Goal: Navigation & Orientation: Find specific page/section

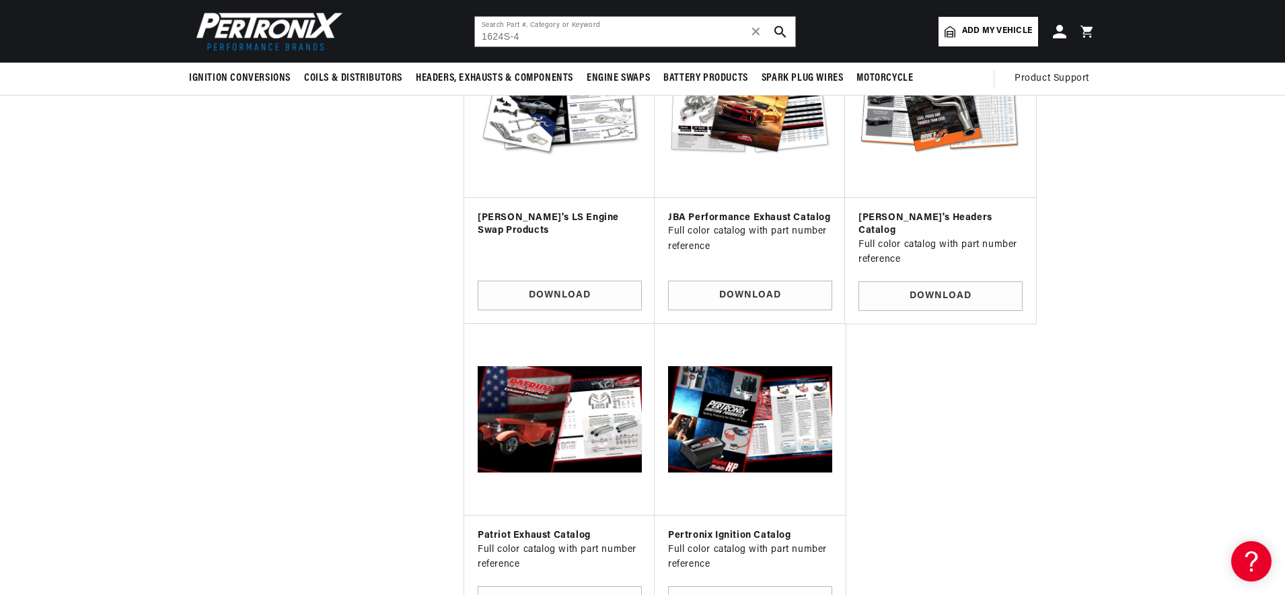
scroll to position [0, 408]
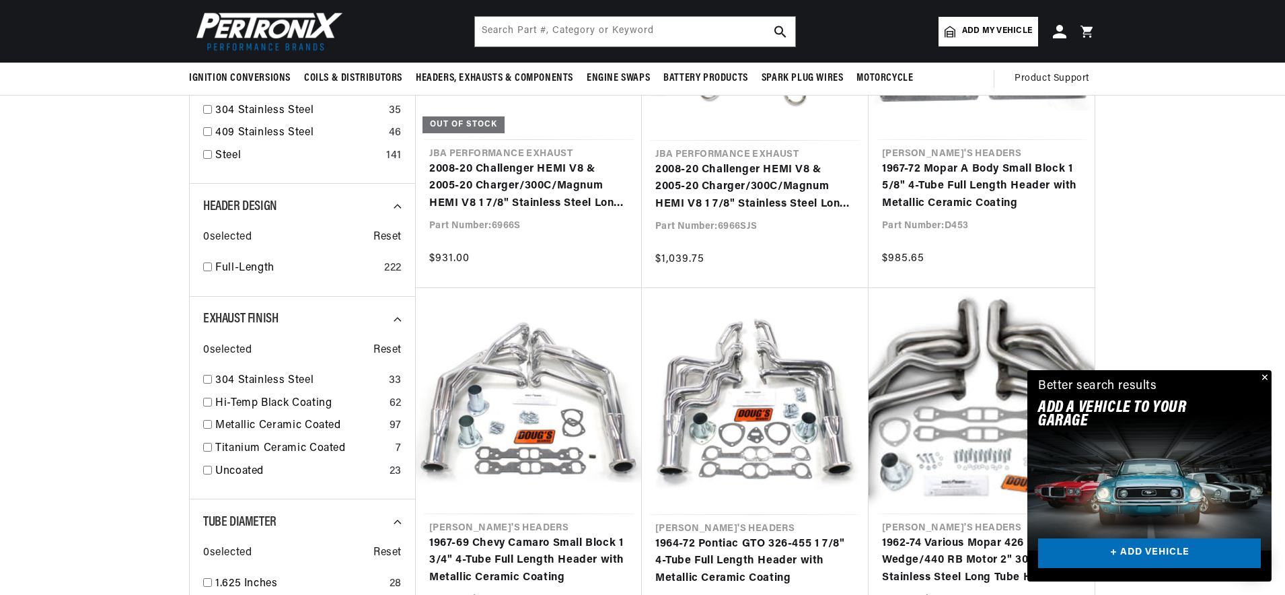
scroll to position [0, 408]
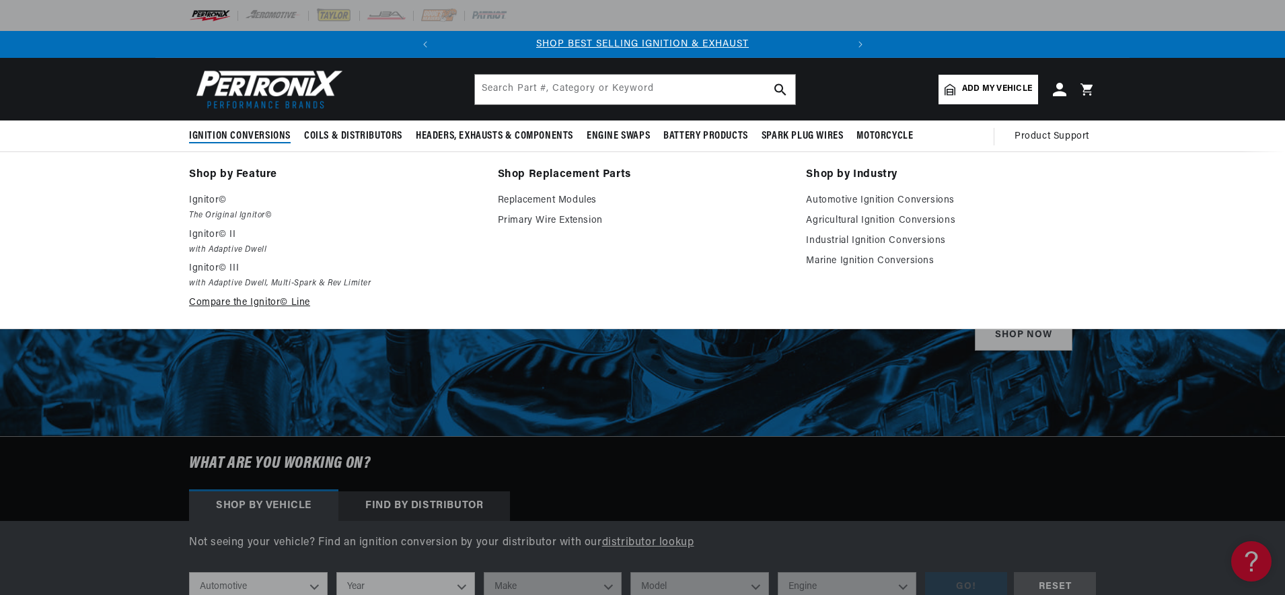
click at [268, 305] on link "Compare the Ignitor© Line" at bounding box center [334, 303] width 290 height 16
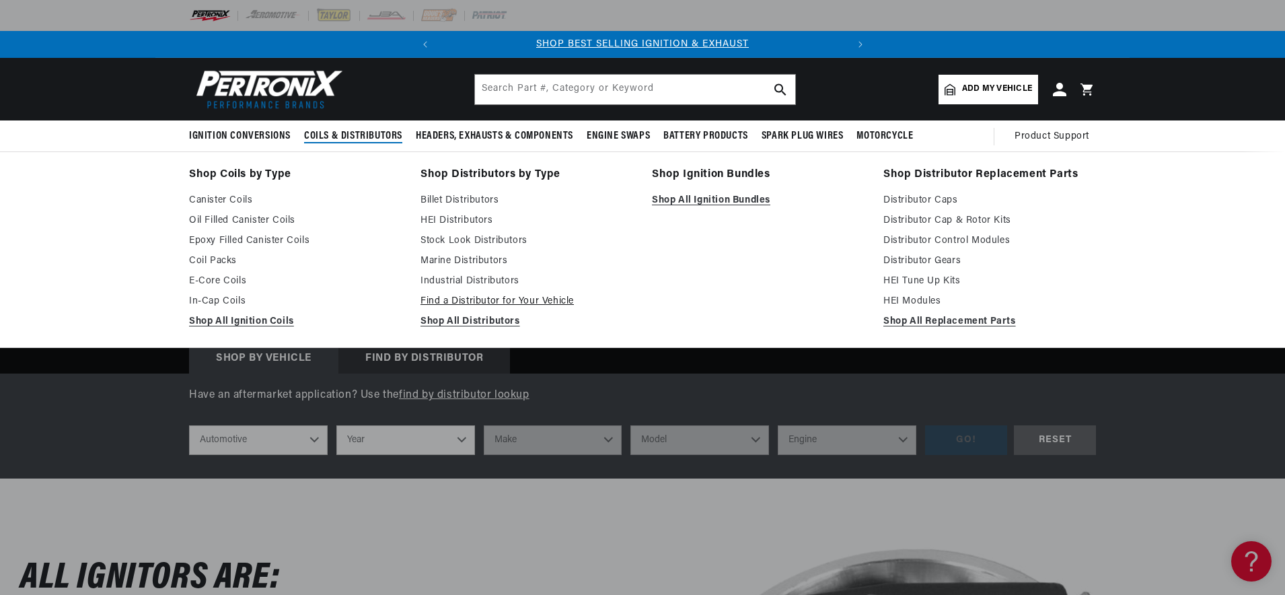
click at [527, 307] on link "Find a Distributor for Your Vehicle" at bounding box center [526, 301] width 213 height 16
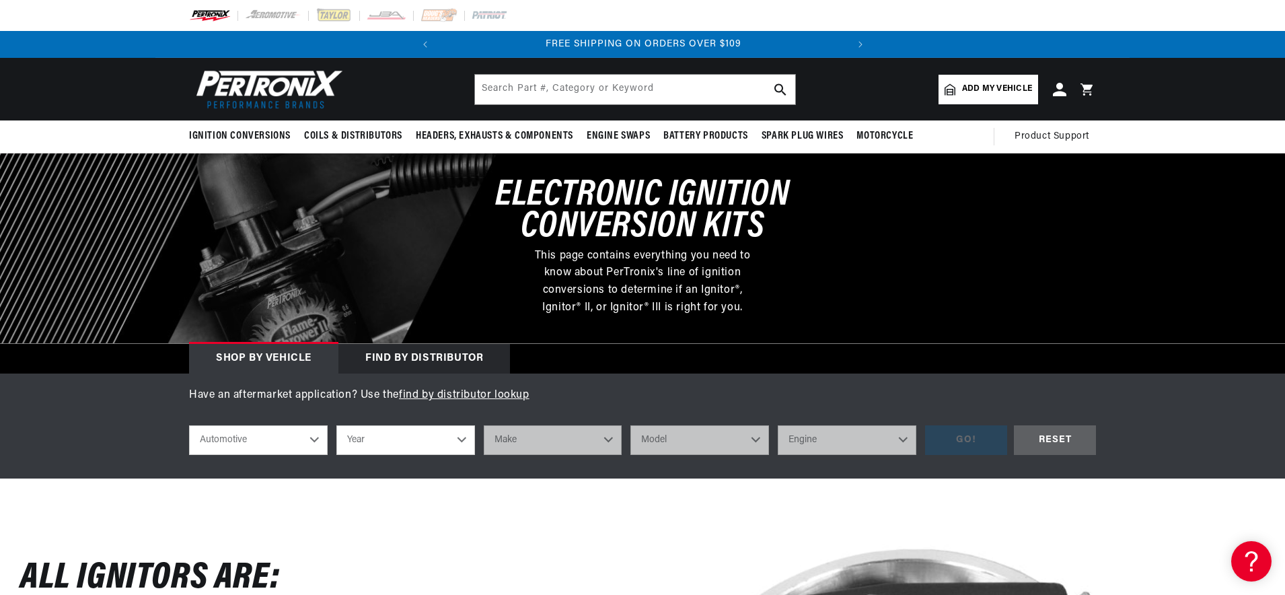
scroll to position [0, 408]
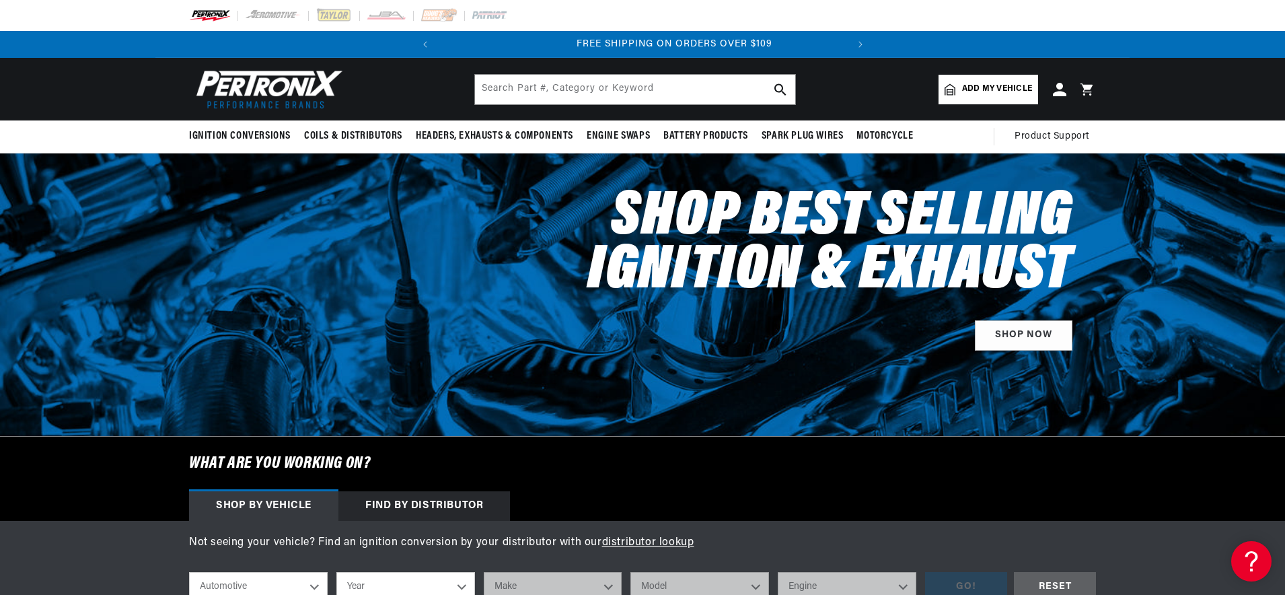
scroll to position [0, 402]
